Goal: Task Accomplishment & Management: Complete application form

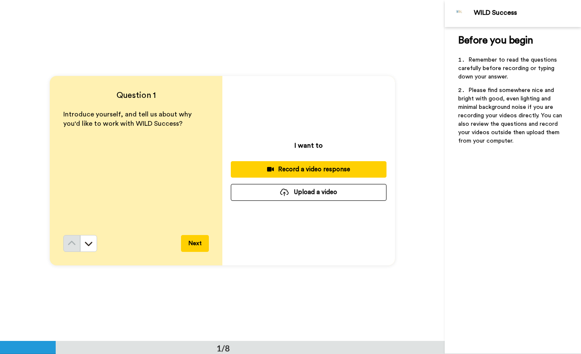
click at [316, 171] on div "Record a video response" at bounding box center [309, 169] width 142 height 9
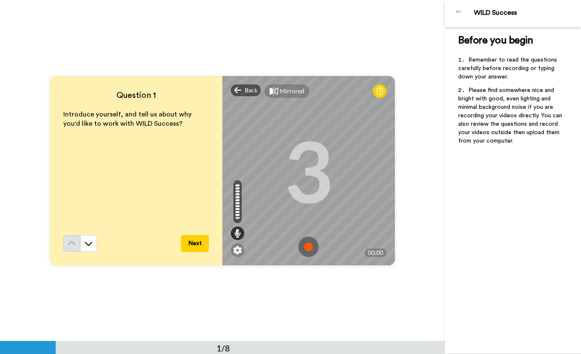
click at [356, 61] on div "Question 1 Introduce yourself, and tell us about why you'd like to work with WI…" at bounding box center [222, 170] width 445 height 341
click at [309, 245] on img at bounding box center [309, 247] width 20 height 20
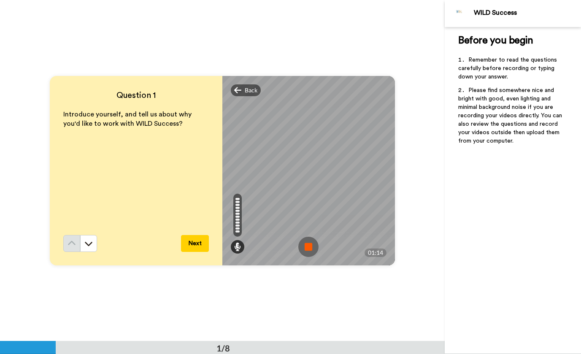
click at [309, 245] on img at bounding box center [309, 247] width 20 height 20
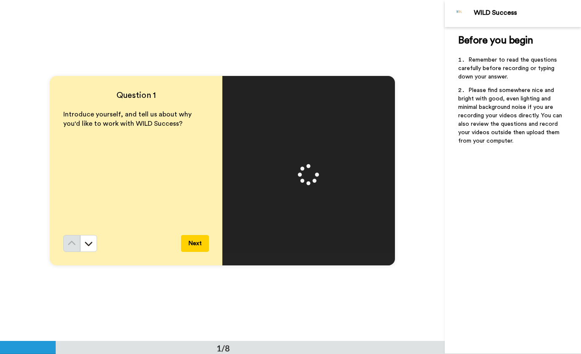
click at [322, 172] on video at bounding box center [309, 171] width 380 height 190
click at [309, 248] on img at bounding box center [309, 247] width 20 height 20
click at [196, 241] on button "Next" at bounding box center [195, 243] width 28 height 17
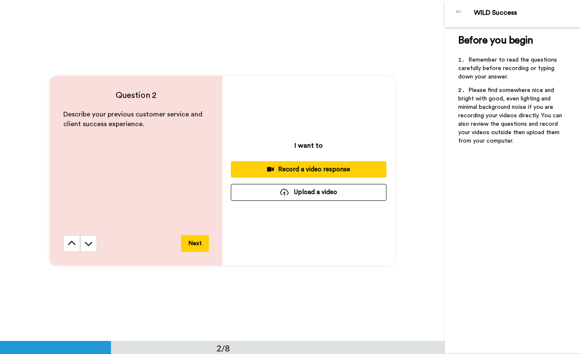
scroll to position [342, 0]
click at [327, 167] on div "Record a video response" at bounding box center [309, 169] width 142 height 9
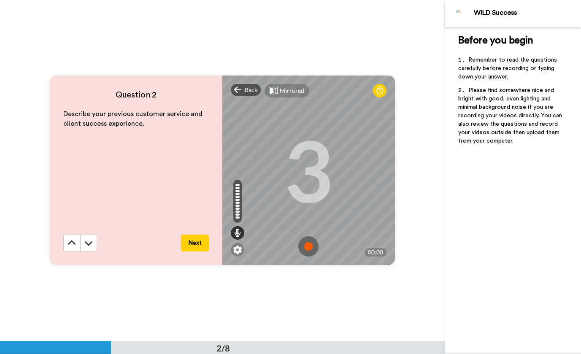
click at [305, 242] on img at bounding box center [309, 246] width 20 height 20
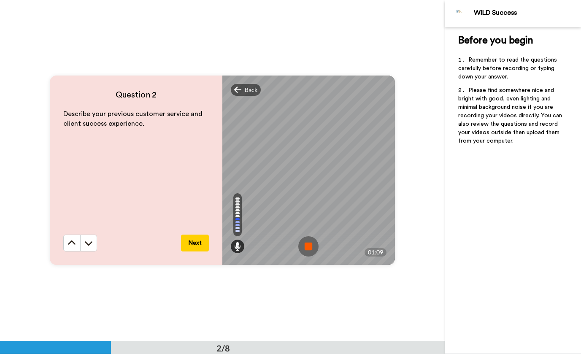
click at [308, 242] on img at bounding box center [309, 246] width 20 height 20
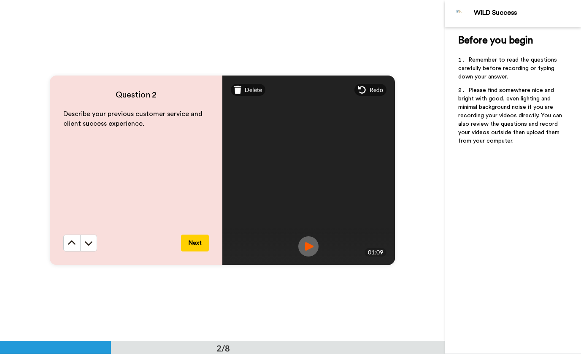
click at [307, 244] on img at bounding box center [309, 246] width 20 height 20
click at [249, 91] on span "Delete" at bounding box center [253, 90] width 17 height 8
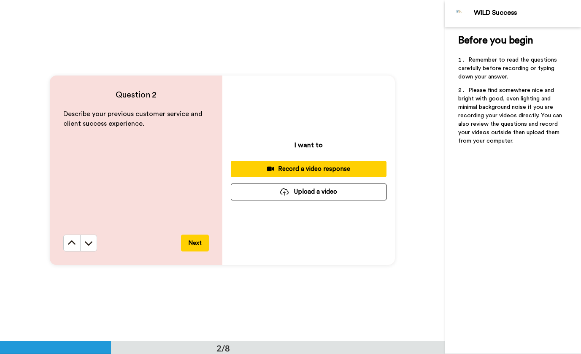
click at [309, 166] on div "Record a video response" at bounding box center [309, 169] width 142 height 9
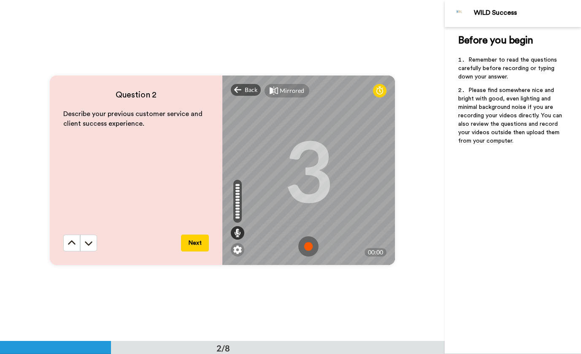
click at [308, 246] on img at bounding box center [309, 246] width 20 height 20
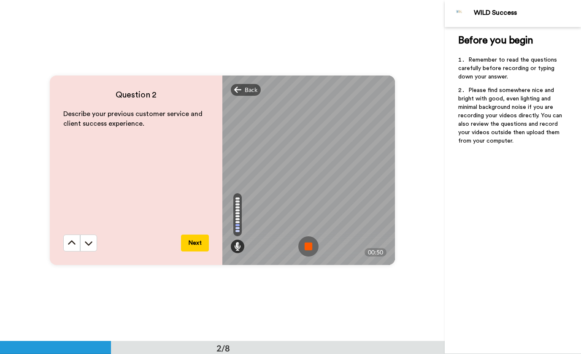
click at [308, 246] on img at bounding box center [309, 246] width 20 height 20
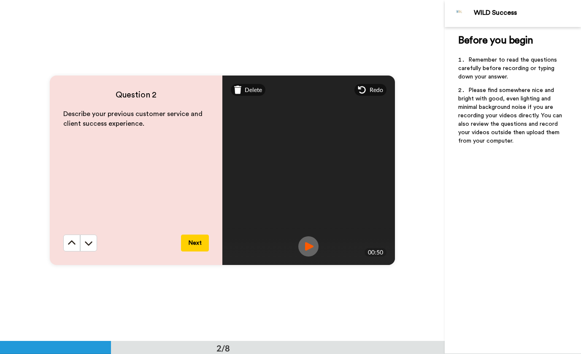
click at [252, 91] on span "Delete" at bounding box center [253, 90] width 17 height 8
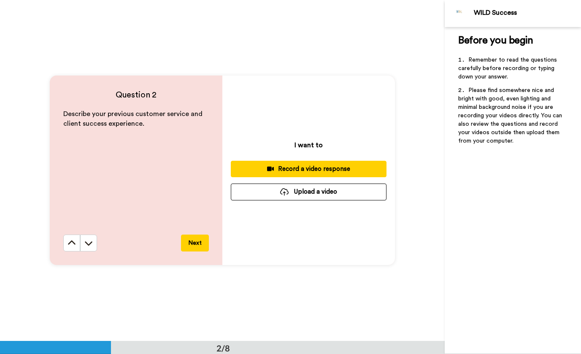
click at [329, 168] on div "Record a video response" at bounding box center [309, 169] width 142 height 9
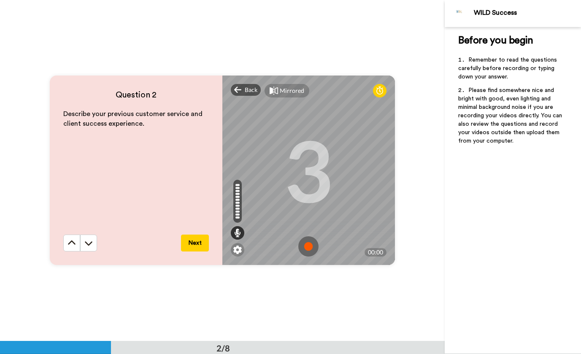
click at [311, 247] on img at bounding box center [309, 246] width 20 height 20
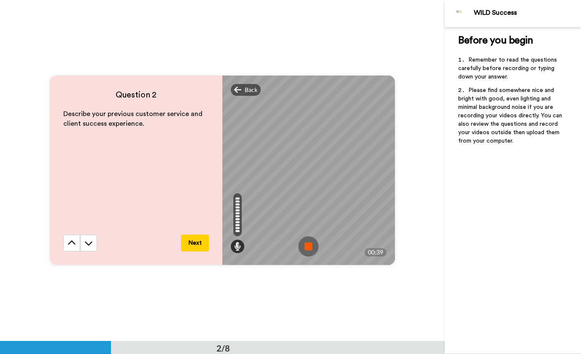
click at [311, 247] on img at bounding box center [309, 246] width 20 height 20
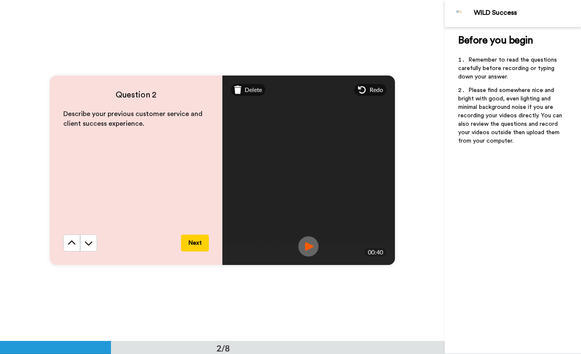
click at [254, 92] on span "Delete" at bounding box center [253, 90] width 17 height 8
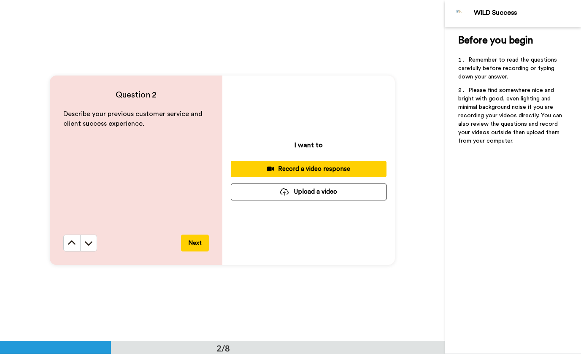
click at [320, 164] on button "Record a video response" at bounding box center [309, 169] width 156 height 16
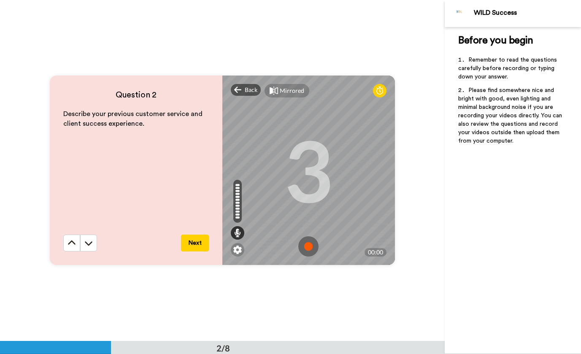
click at [308, 244] on img at bounding box center [309, 246] width 20 height 20
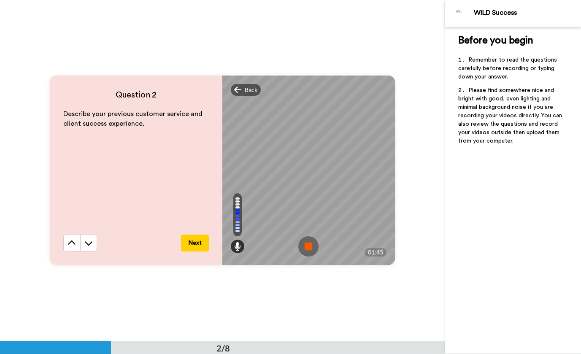
click at [308, 245] on img at bounding box center [309, 246] width 20 height 20
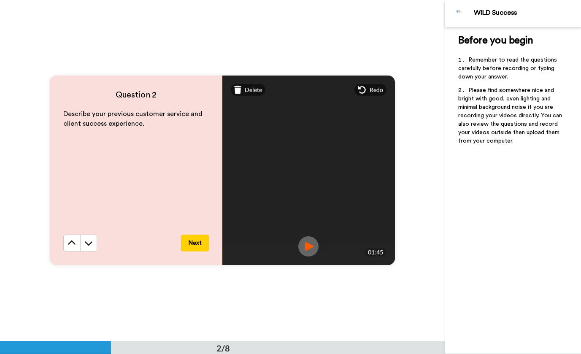
click at [254, 92] on span "Delete" at bounding box center [253, 90] width 17 height 8
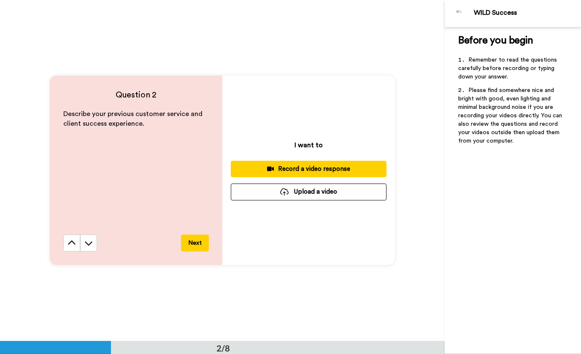
click at [322, 168] on div "Record a video response" at bounding box center [309, 169] width 142 height 9
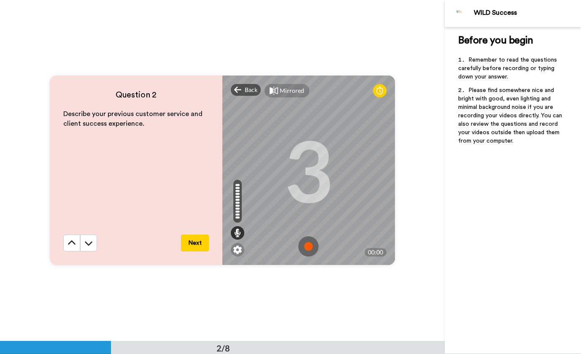
click at [311, 243] on img at bounding box center [309, 246] width 20 height 20
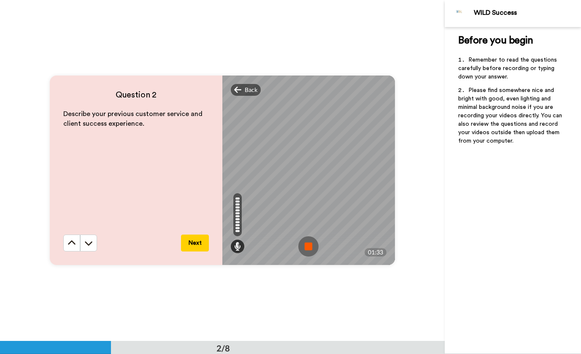
click at [301, 248] on img at bounding box center [309, 246] width 20 height 20
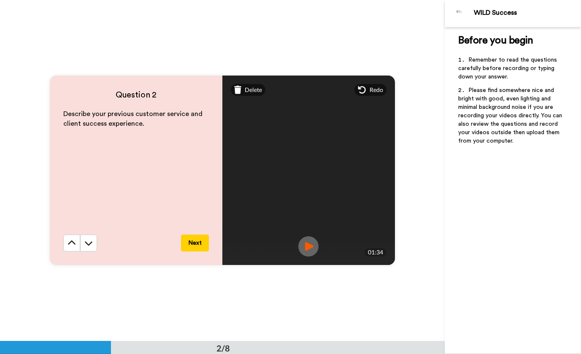
click at [200, 244] on button "Next" at bounding box center [195, 243] width 28 height 17
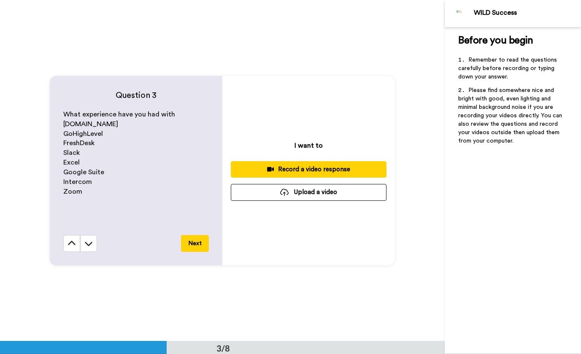
scroll to position [683, 0]
drag, startPoint x: 90, startPoint y: 123, endPoint x: 62, endPoint y: 123, distance: 27.9
click at [63, 123] on p "[DOMAIN_NAME]" at bounding box center [136, 124] width 146 height 10
drag, startPoint x: 62, startPoint y: 123, endPoint x: 73, endPoint y: 121, distance: 10.9
copy span "[DOMAIN_NAME]"
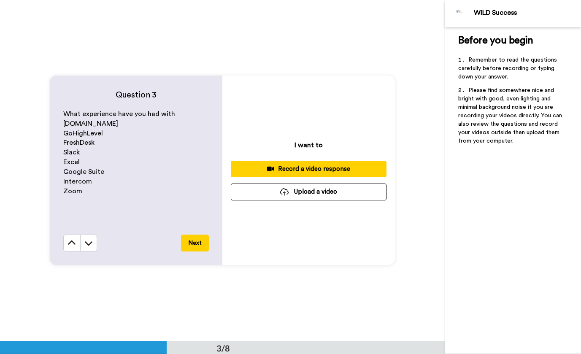
click at [111, 132] on p "GoHighLevel" at bounding box center [136, 134] width 146 height 10
click at [305, 169] on div "Record a video response" at bounding box center [309, 169] width 142 height 9
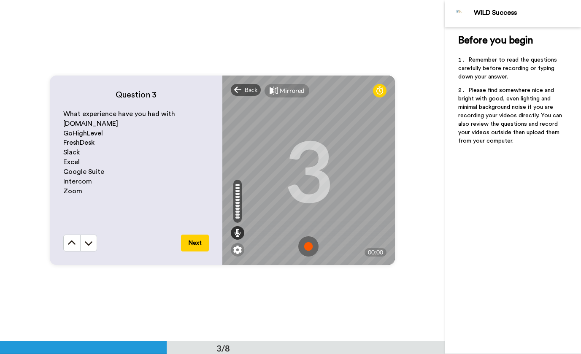
click at [310, 248] on img at bounding box center [309, 246] width 20 height 20
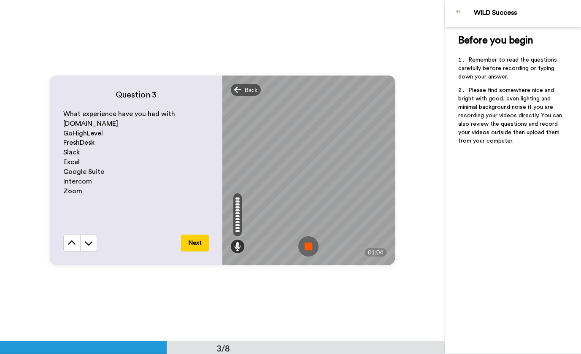
click at [309, 245] on img at bounding box center [309, 246] width 20 height 20
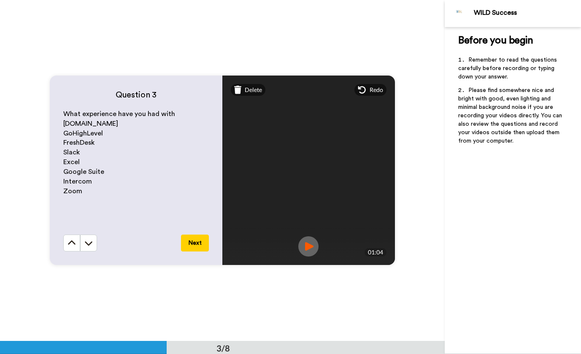
click at [192, 242] on button "Next" at bounding box center [195, 243] width 28 height 17
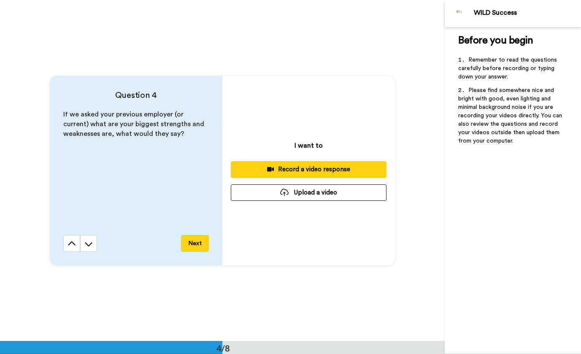
scroll to position [1024, 0]
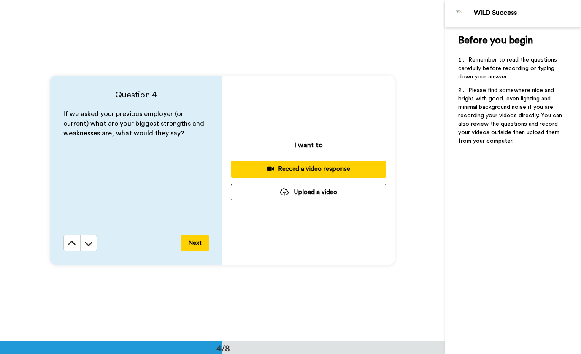
drag, startPoint x: 321, startPoint y: 172, endPoint x: 315, endPoint y: 212, distance: 41.0
click at [315, 212] on div "I want to Record a video response Upload a video" at bounding box center [309, 171] width 173 height 190
click at [323, 171] on div "Record a video response" at bounding box center [309, 169] width 142 height 9
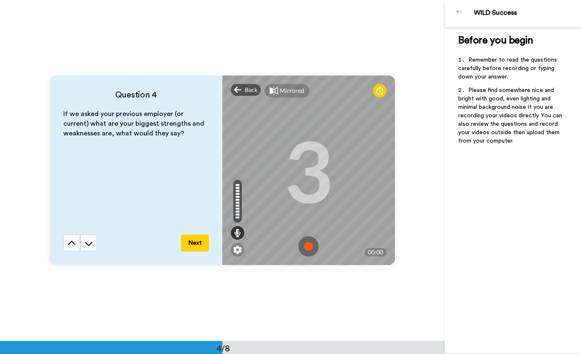
click at [306, 246] on img at bounding box center [309, 246] width 20 height 20
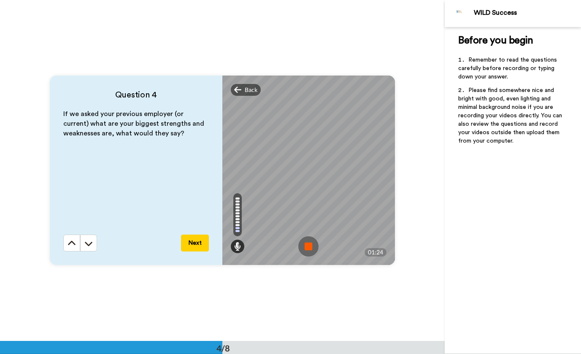
click at [306, 246] on img at bounding box center [309, 246] width 20 height 20
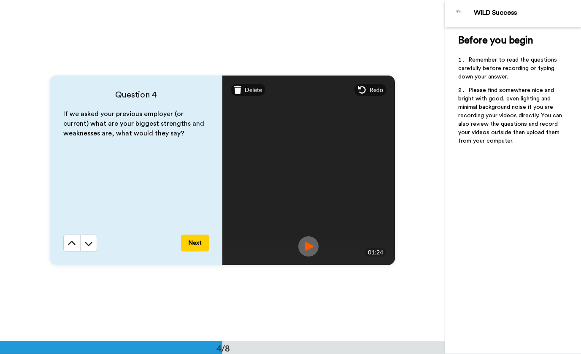
click at [198, 245] on button "Next" at bounding box center [195, 243] width 28 height 17
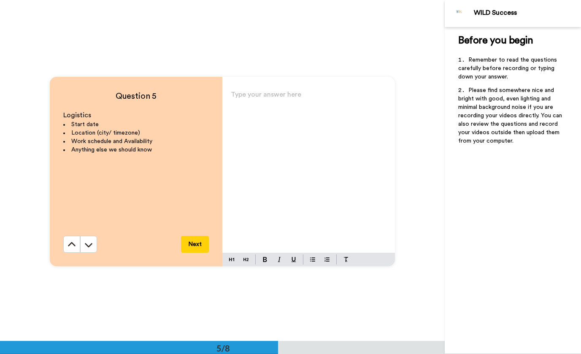
scroll to position [1365, 0]
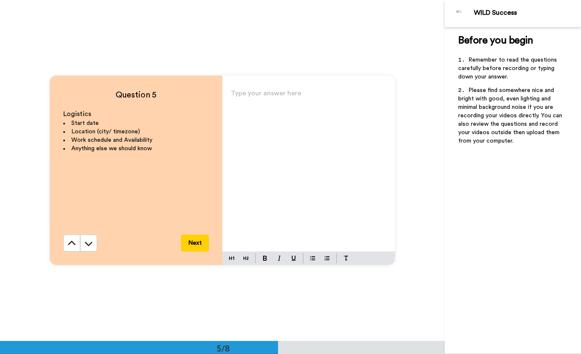
click at [84, 248] on button at bounding box center [88, 243] width 17 height 17
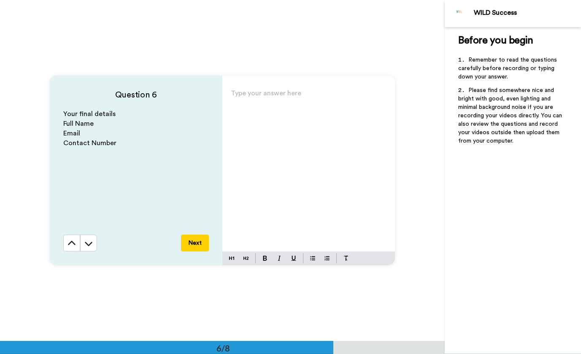
click at [69, 244] on icon at bounding box center [72, 243] width 8 height 8
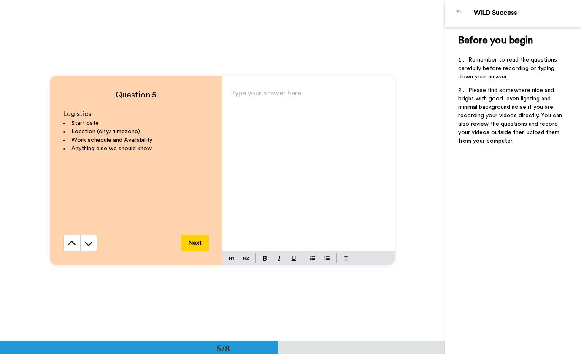
click at [278, 153] on div "Type your answer here ﻿" at bounding box center [309, 169] width 173 height 164
click at [300, 111] on div "I am immeditately avaible to start from 2" at bounding box center [309, 169] width 173 height 164
click at [352, 98] on p "I am immeditately avaible to start from 2" at bounding box center [309, 97] width 156 height 12
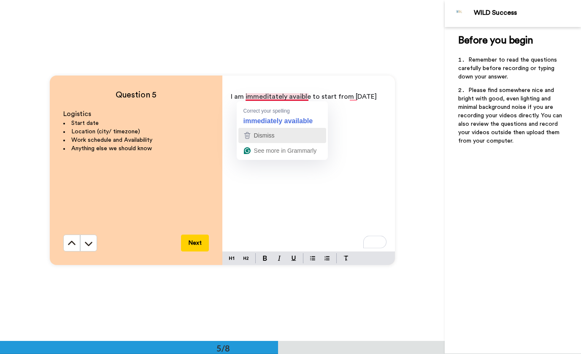
drag, startPoint x: 274, startPoint y: 96, endPoint x: 252, endPoint y: 129, distance: 39.9
click at [252, 129] on div "Dismiss" at bounding box center [282, 135] width 80 height 13
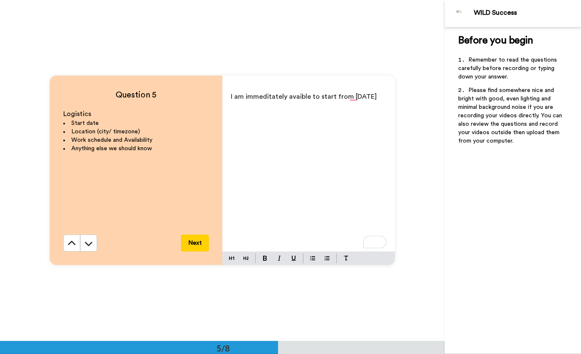
click at [268, 103] on p "I am immeditately avaible to start from [DATE]" at bounding box center [309, 97] width 156 height 12
click at [355, 99] on span "I am immeditately avaible to start from [DATE]." at bounding box center [305, 96] width 148 height 7
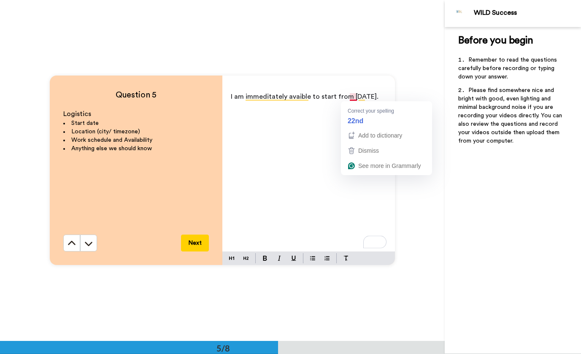
click at [353, 97] on span "I am immeditately avaible to start from [DATE]." at bounding box center [305, 96] width 148 height 7
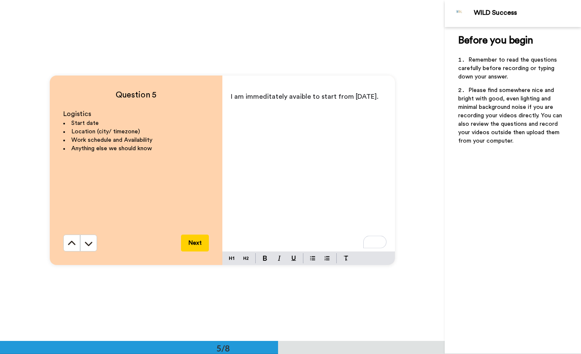
click at [280, 118] on div "I am immeditately avaible to start from [DATE]." at bounding box center [309, 169] width 173 height 164
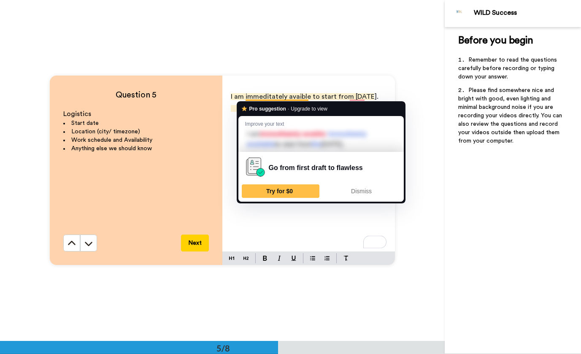
click at [271, 97] on span "I am immeditately avaible to start from [DATE]." at bounding box center [305, 96] width 148 height 7
click at [365, 195] on span "Dismiss" at bounding box center [361, 191] width 21 height 7
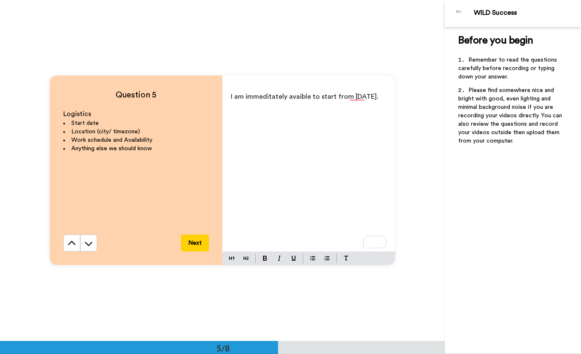
click at [244, 99] on span "I am immeditately avaible to start from [DATE]." at bounding box center [305, 96] width 148 height 7
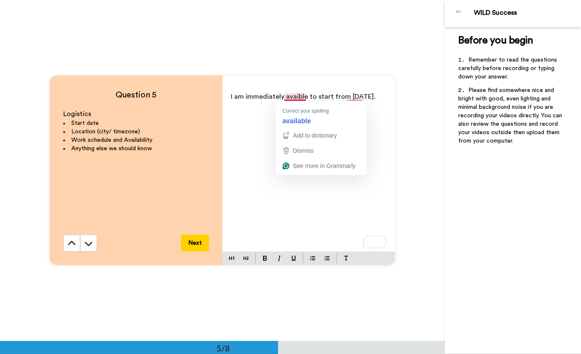
click at [299, 96] on span "I am immediately avaible to start from [DATE]." at bounding box center [303, 96] width 145 height 7
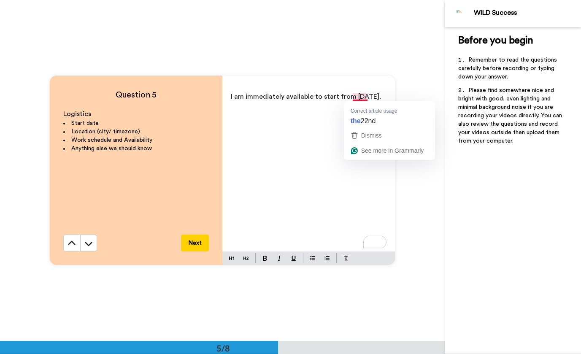
click at [353, 97] on span "I am immediately available to start from [DATE]." at bounding box center [306, 96] width 150 height 7
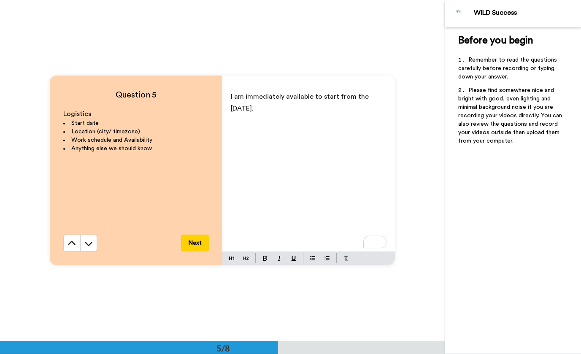
click at [317, 109] on p "I am immediately available to start from the [DATE]." at bounding box center [309, 103] width 156 height 24
click at [350, 122] on p "Dandenong one of the [GEOGRAPHIC_DATA]" at bounding box center [309, 120] width 156 height 12
click at [273, 122] on span "Dandenong one of the Melbourne Suborbur far from" at bounding box center [305, 126] width 149 height 19
click at [322, 143] on p "﻿" at bounding box center [309, 144] width 156 height 12
click at [353, 120] on span "Dandenong, one of the Melbourne Suborbur, far from" at bounding box center [307, 126] width 153 height 19
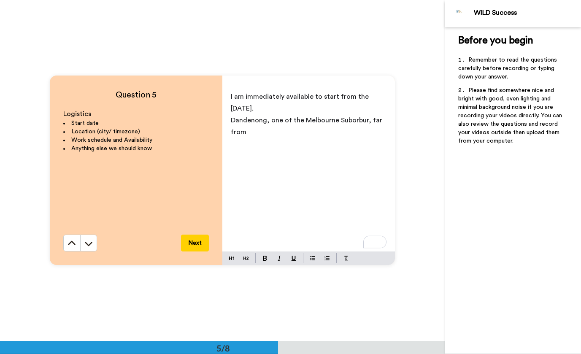
click at [334, 130] on p "Dandenong, one of the Melbourne Suborbur, far from" at bounding box center [309, 126] width 156 height 24
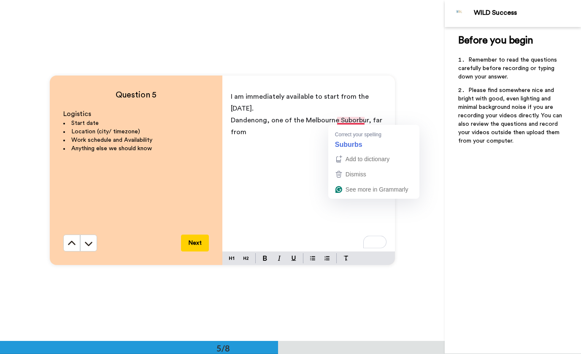
click at [359, 121] on span "Dandenong, one of the Melbourne Suborbur, far from" at bounding box center [307, 126] width 153 height 19
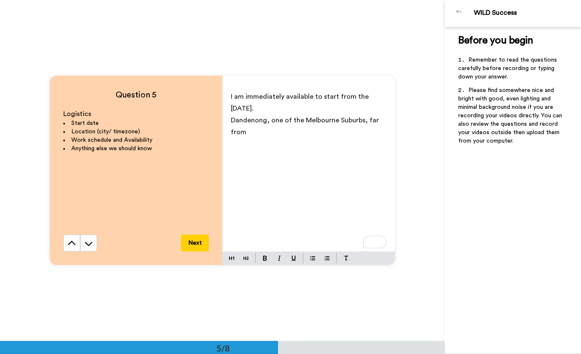
click at [349, 130] on p "Dandenong, one of the Melbourne Suburbs, far from" at bounding box center [309, 126] width 156 height 24
drag, startPoint x: 293, startPoint y: 131, endPoint x: 227, endPoint y: 100, distance: 73.3
click at [227, 100] on div "I am immediately available to start from the [DATE]. Dandenong, one of the Melb…" at bounding box center [309, 169] width 173 height 164
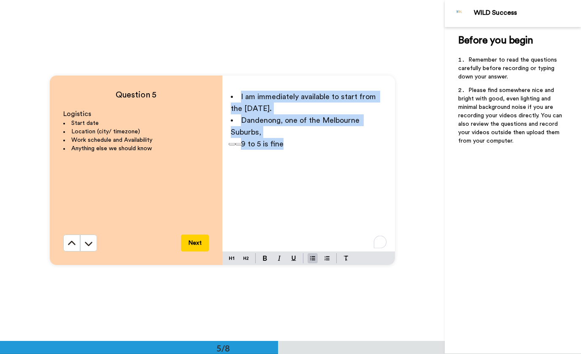
click at [313, 257] on img at bounding box center [312, 258] width 5 height 7
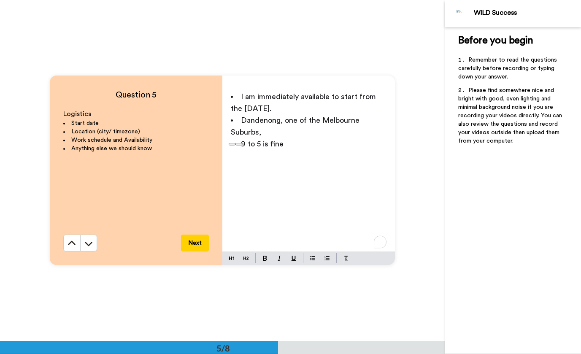
click at [316, 165] on p "﻿" at bounding box center [309, 168] width 156 height 12
click at [328, 257] on button at bounding box center [327, 258] width 10 height 10
drag, startPoint x: 296, startPoint y: 151, endPoint x: 222, endPoint y: 96, distance: 92.0
click at [223, 97] on div "I am immediately available to start from the [DATE]. Dandenong, one of the Melb…" at bounding box center [309, 169] width 173 height 164
click at [328, 258] on button at bounding box center [327, 258] width 10 height 10
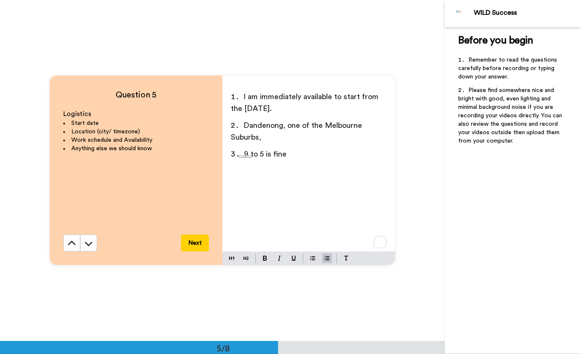
click at [318, 169] on div "I am immediately available to start from the [DATE]. Dandenong, one of the Melb…" at bounding box center [309, 169] width 173 height 164
click at [317, 158] on li "9 to 5 is fine" at bounding box center [309, 156] width 156 height 17
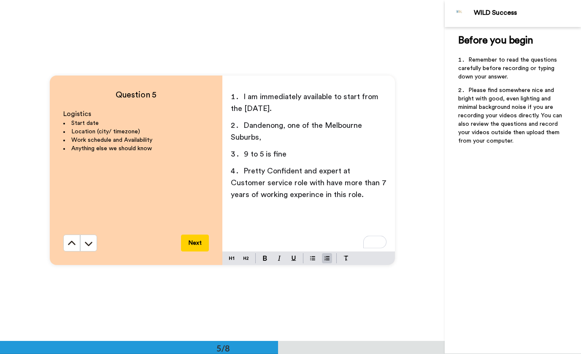
click at [344, 179] on span "Pretty Confident and expert at Customer service role with have more than 7 year…" at bounding box center [310, 182] width 158 height 31
click at [331, 169] on span "Pretty Confident and expert at Customer service role with have more than 5 year…" at bounding box center [309, 182] width 157 height 31
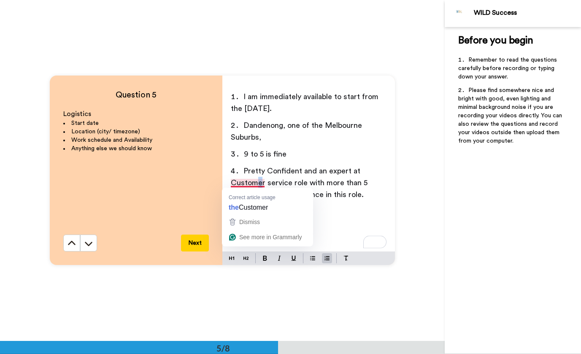
click at [258, 182] on span "Pretty Confident and an expert at Customer service role with more than 5 years …" at bounding box center [300, 182] width 139 height 31
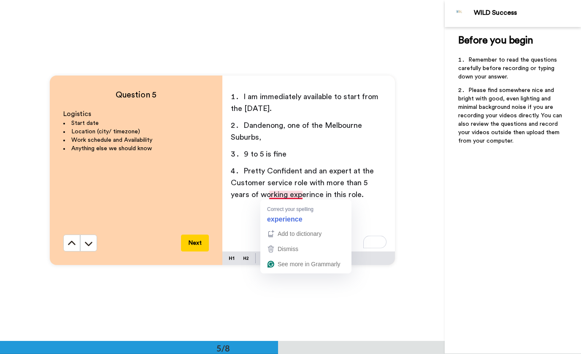
click at [286, 193] on span "Pretty Confident and an expert at the Customer service role with more than 5 ye…" at bounding box center [303, 182] width 145 height 31
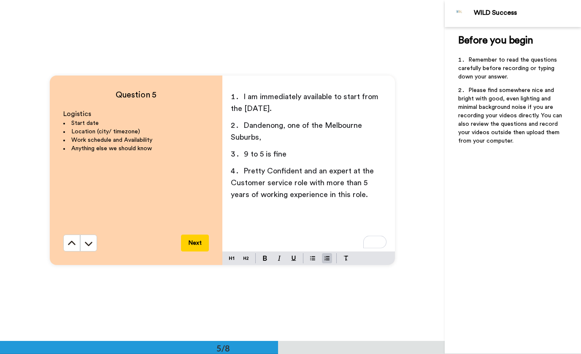
click at [199, 244] on button "Next" at bounding box center [195, 243] width 28 height 17
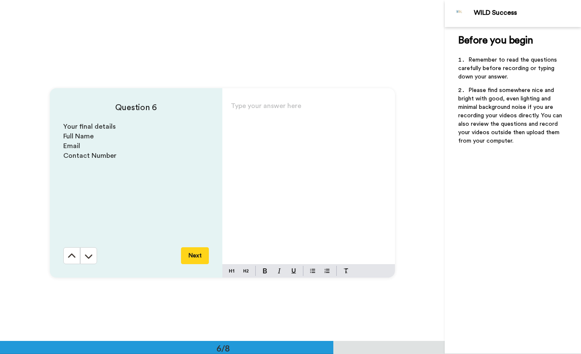
scroll to position [1706, 0]
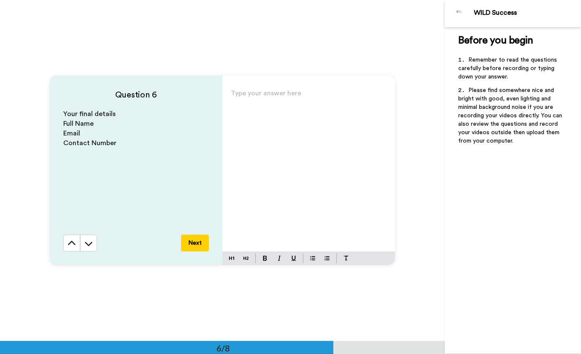
click at [284, 138] on div "Type your answer here ﻿" at bounding box center [309, 169] width 173 height 164
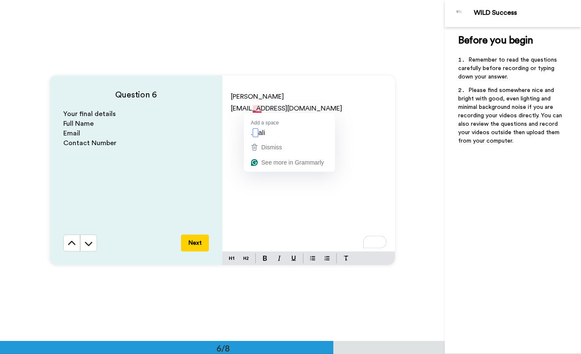
click at [258, 110] on span "[EMAIL_ADDRESS][DOMAIN_NAME]" at bounding box center [286, 108] width 111 height 7
click at [334, 110] on p "[EMAIL_ADDRESS][DOMAIN_NAME]" at bounding box center [309, 109] width 156 height 12
click at [194, 246] on button "Next" at bounding box center [195, 243] width 28 height 17
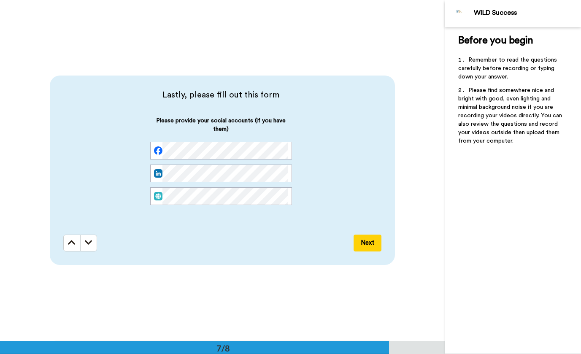
scroll to position [2048, 0]
click at [71, 245] on icon at bounding box center [72, 243] width 8 height 8
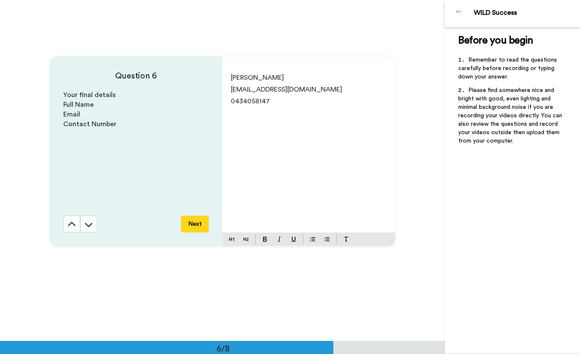
scroll to position [1706, 0]
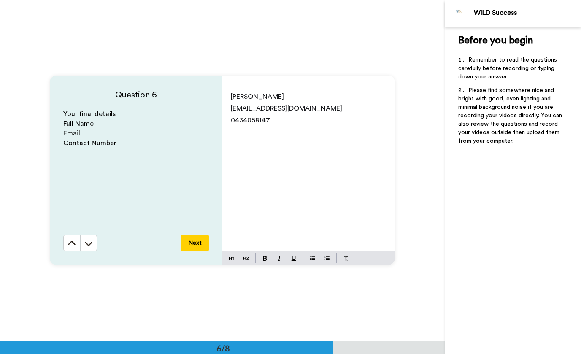
click at [85, 247] on icon at bounding box center [88, 243] width 8 height 8
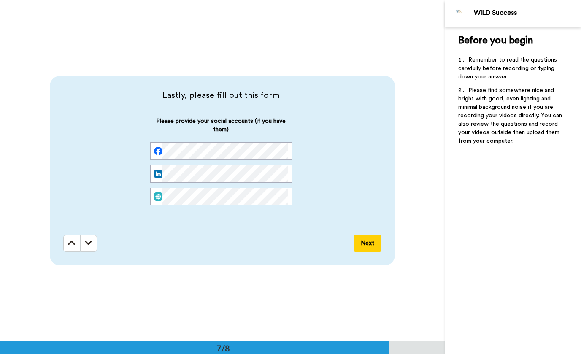
scroll to position [2048, 0]
click at [364, 239] on button "Next" at bounding box center [368, 243] width 28 height 17
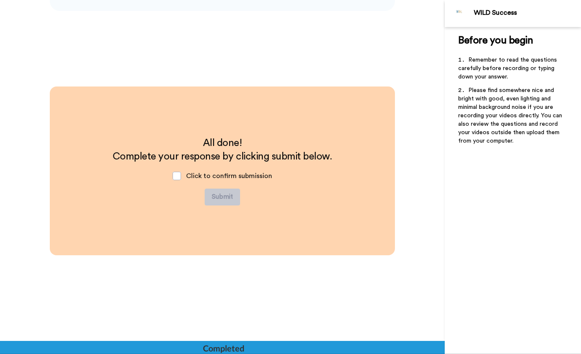
scroll to position [2303, 0]
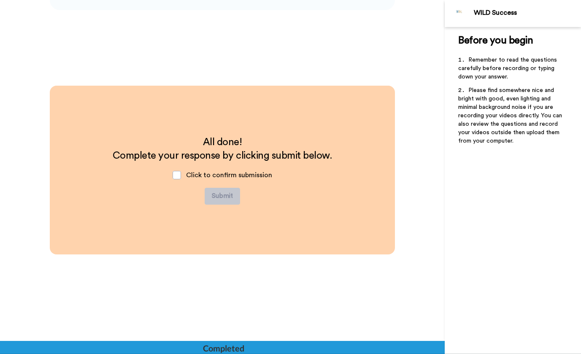
click at [177, 176] on span at bounding box center [177, 175] width 8 height 8
click at [219, 192] on button "Submit" at bounding box center [222, 196] width 35 height 17
